Goal: Task Accomplishment & Management: Complete application form

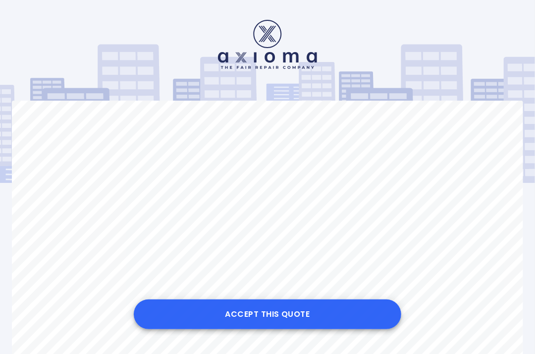
click at [265, 312] on button "Accept this Quote" at bounding box center [267, 314] width 267 height 30
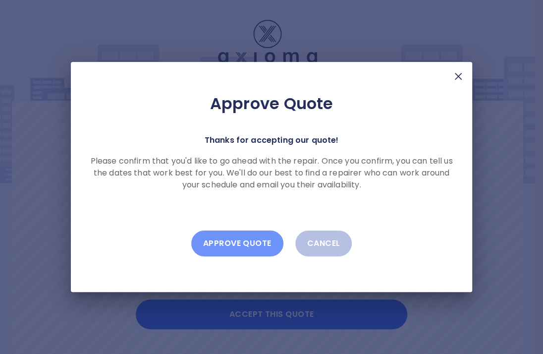
click at [235, 243] on button "Approve Quote" at bounding box center [237, 243] width 92 height 26
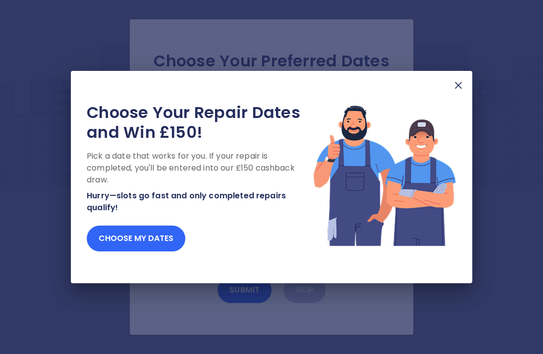
click at [150, 240] on button "Choose my dates" at bounding box center [136, 238] width 99 height 26
click at [137, 244] on button "Choose my dates" at bounding box center [136, 238] width 99 height 26
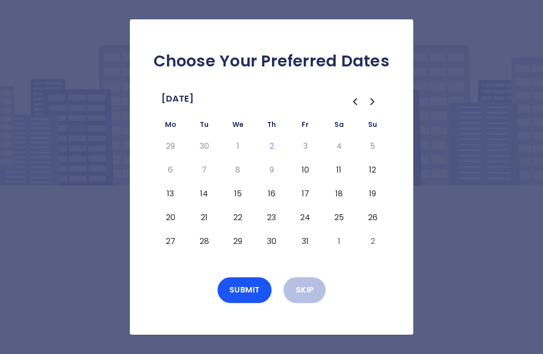
click at [271, 192] on button "16" at bounding box center [271, 194] width 18 height 16
click at [248, 289] on button "Submit" at bounding box center [244, 290] width 54 height 26
